Goal: Transaction & Acquisition: Obtain resource

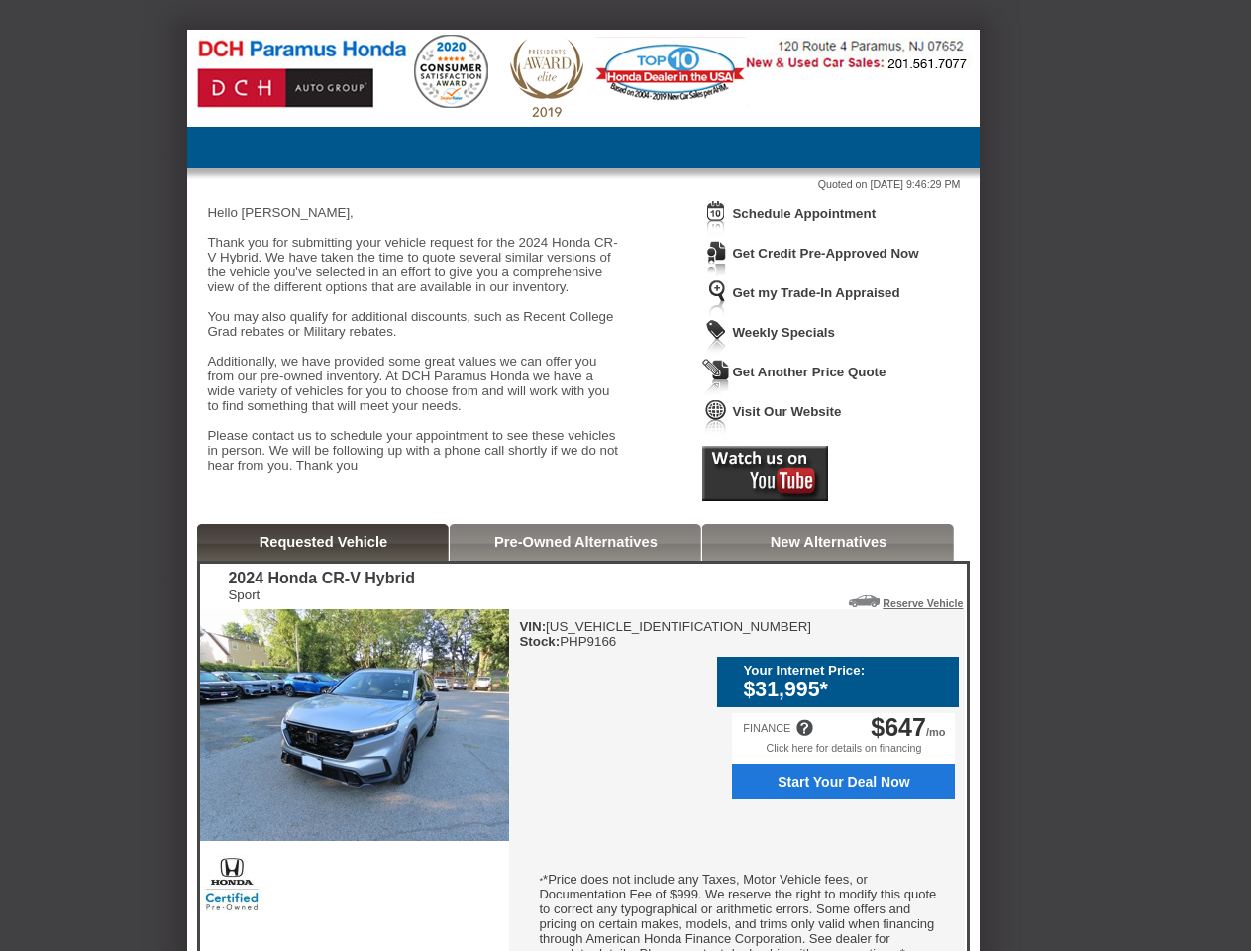
click at [716, 233] on img at bounding box center [716, 218] width 28 height 37
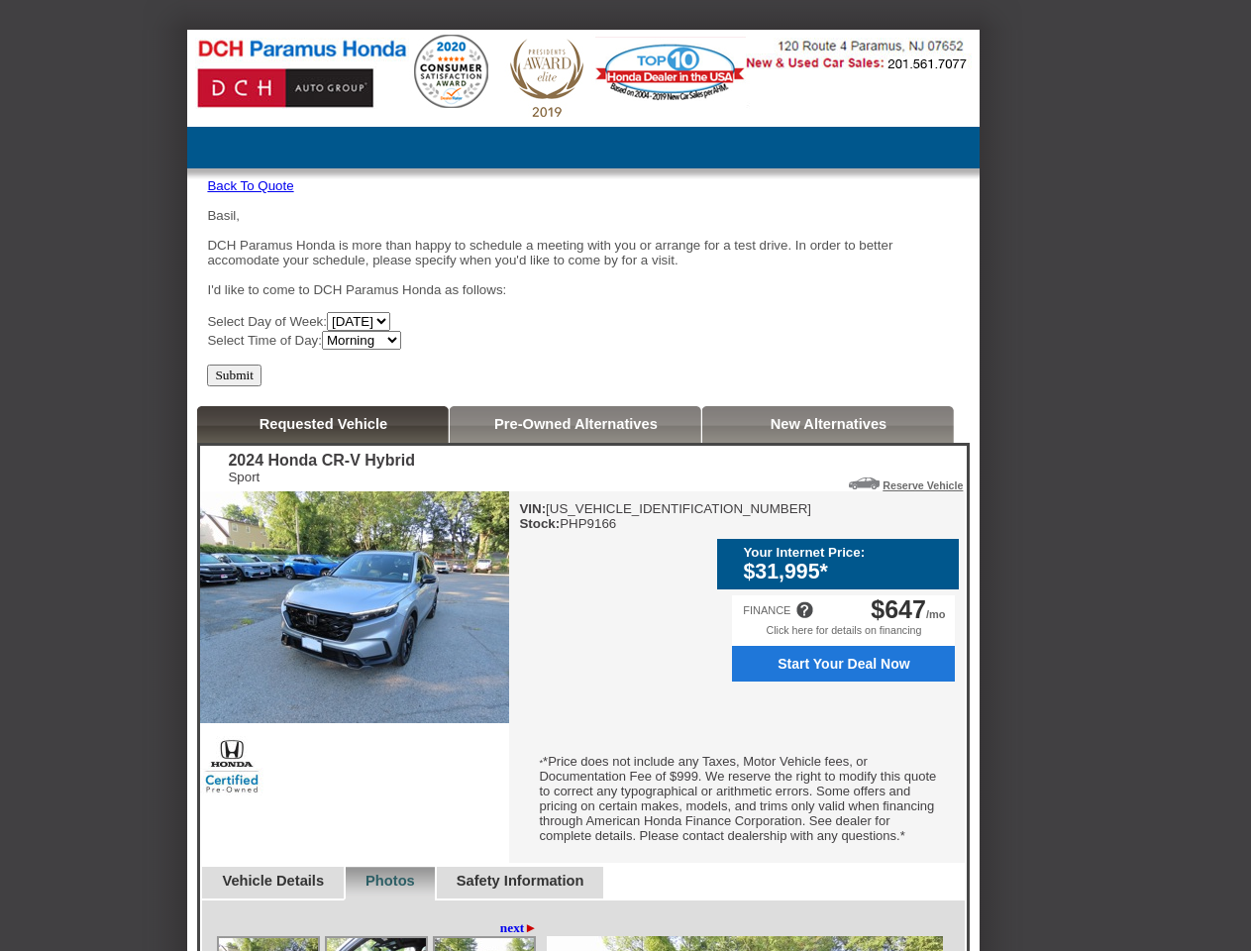
click at [815, 215] on div "Basil, DCH Paramus Honda is more than happy to schedule a meeting with you or a…" at bounding box center [583, 279] width 753 height 142
click at [764, 497] on div "2024 Honda CR-V Hybrid Sport Reserve Vehicle Reserve This Vehicle Please confir…" at bounding box center [583, 851] width 766 height 811
click at [324, 578] on img at bounding box center [354, 607] width 309 height 232
click at [575, 578] on div "VIN: [US_VEHICLE_IDENTIFICATION_NUMBER] Stock: PHP9166 Your Internet Price: $31…" at bounding box center [736, 676] width 455 height 371
click at [829, 595] on div "FINANCE $647 /mo" at bounding box center [843, 609] width 223 height 29
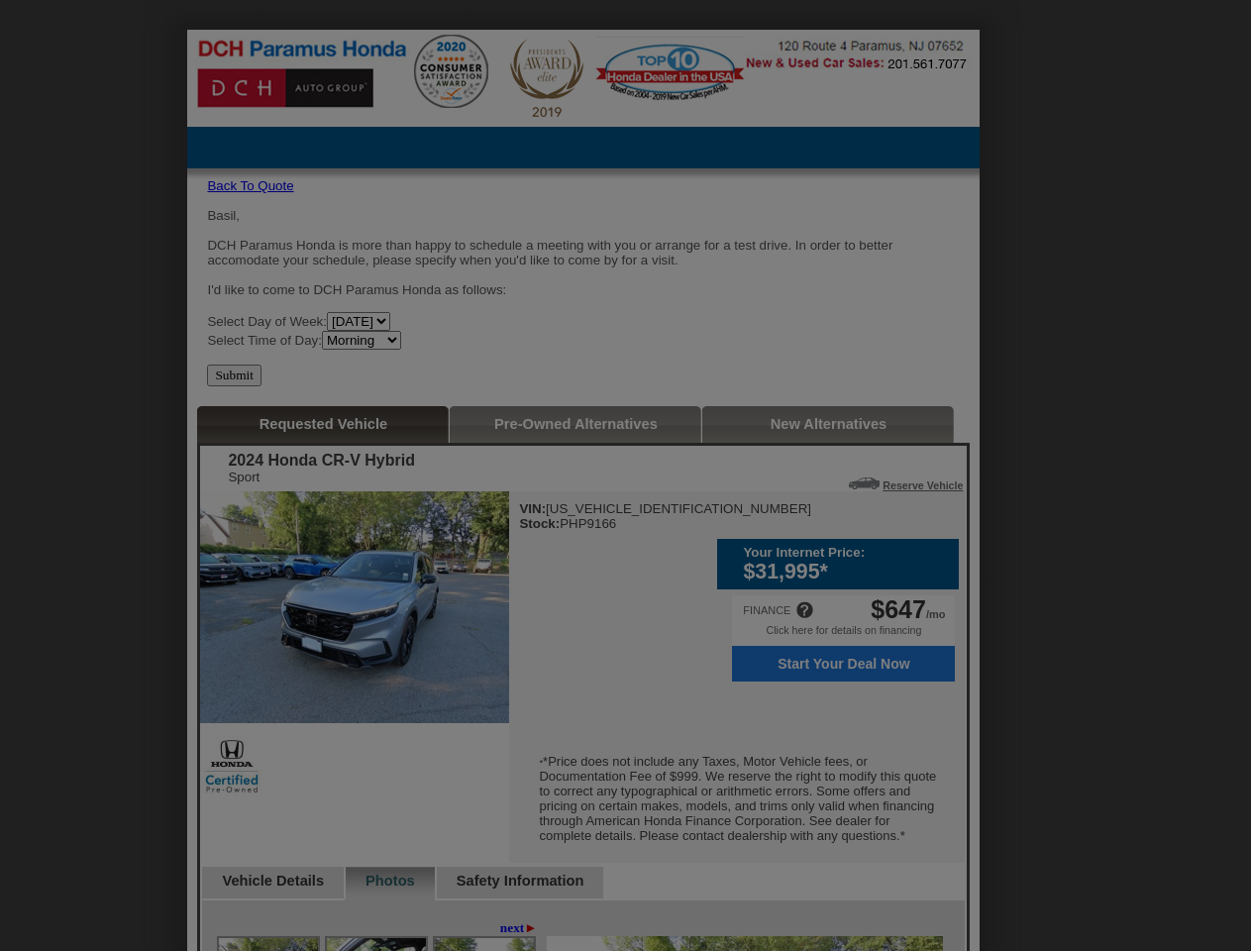
click at [850, 638] on div at bounding box center [633, 475] width 1267 height 951
click at [915, 638] on div at bounding box center [633, 475] width 1267 height 951
click at [843, 781] on div at bounding box center [633, 475] width 1267 height 951
click at [804, 725] on div at bounding box center [633, 475] width 1267 height 951
